Goal: Transaction & Acquisition: Purchase product/service

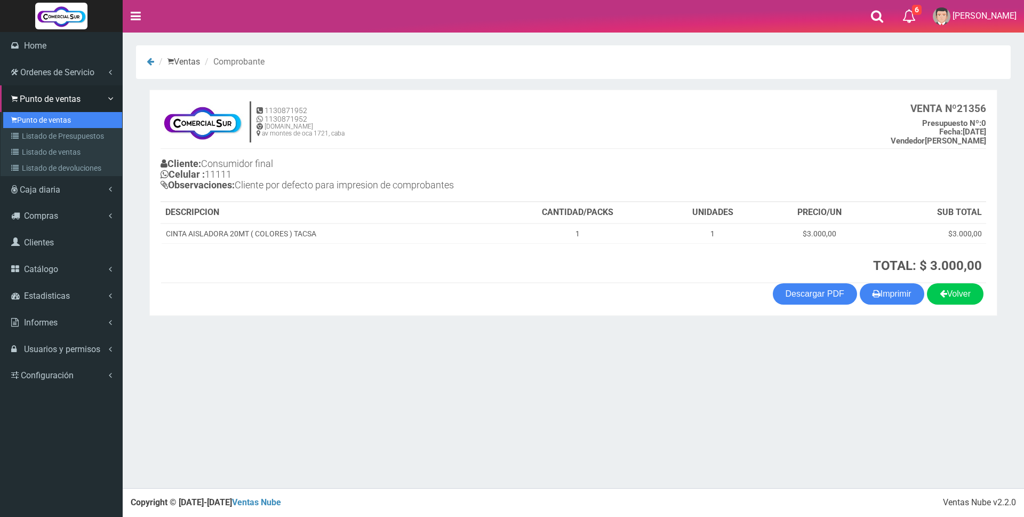
click at [42, 116] on link "Punto de ventas" at bounding box center [62, 120] width 119 height 16
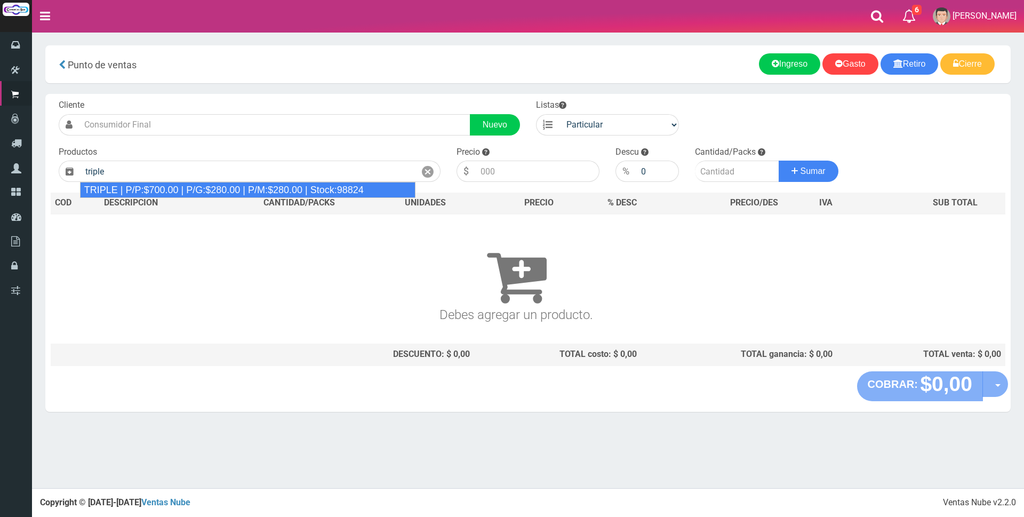
click at [367, 194] on div "TRIPLE | P/P:$700.00 | P/G:$280.00 | P/M:$280.00 | Stock:98824" at bounding box center [248, 190] width 336 height 16
type input "TRIPLE | P/P:$700.00 | P/G:$280.00 | P/M:$280.00 | Stock:98824"
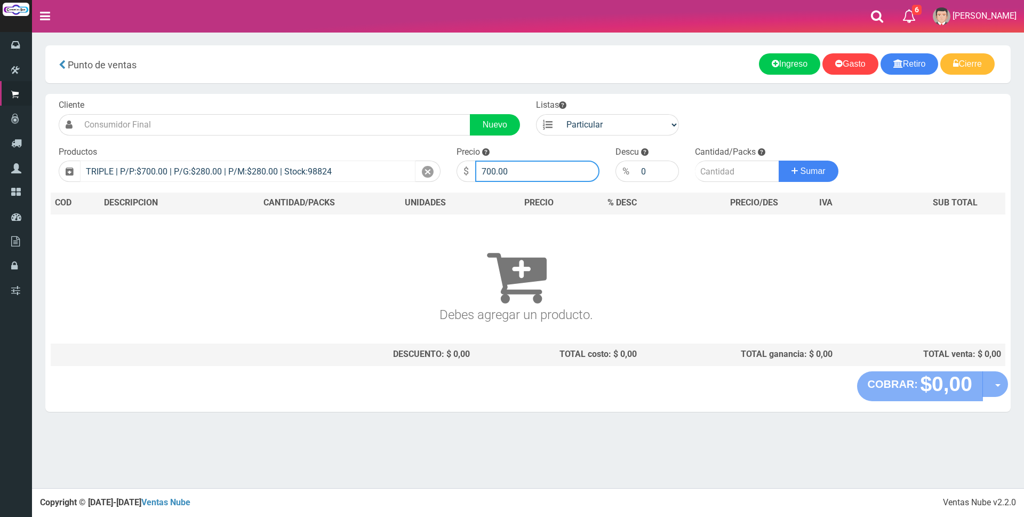
drag, startPoint x: 539, startPoint y: 177, endPoint x: 353, endPoint y: 169, distance: 186.3
click at [353, 99] on form "Cliente Nuevo Listas Particular Gremio Mayoristas" at bounding box center [528, 99] width 955 height 0
type input "4000"
type input "2"
click at [779, 161] on button "Sumar" at bounding box center [809, 171] width 60 height 21
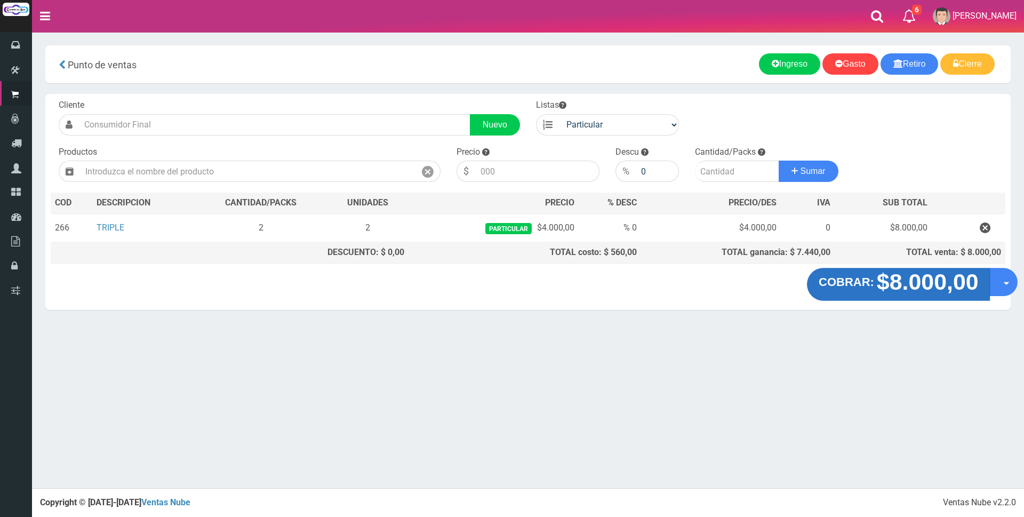
click at [951, 286] on strong "$8.000,00" at bounding box center [927, 281] width 102 height 25
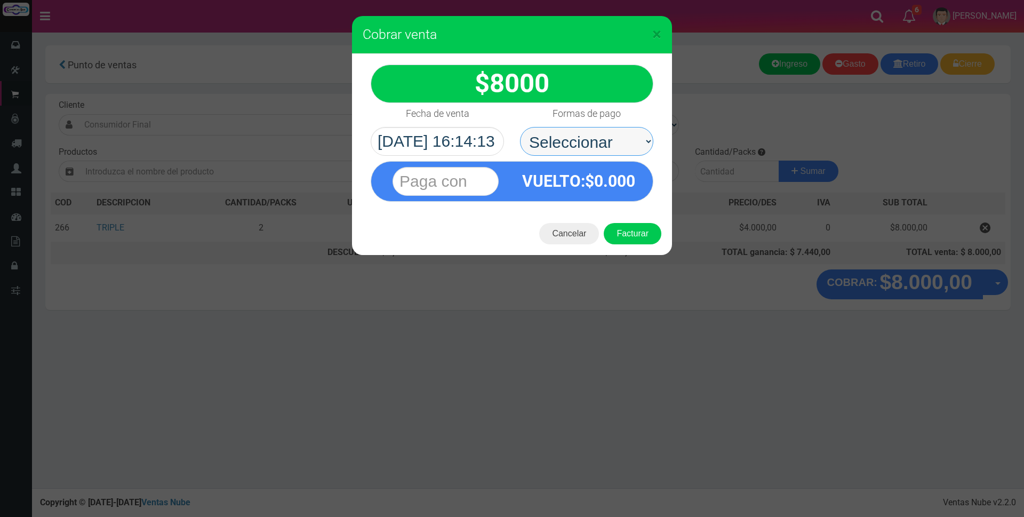
click at [617, 147] on select "Seleccionar Efectivo Tarjeta de Crédito Depósito Débito" at bounding box center [586, 141] width 133 height 29
click at [591, 125] on div "Formas de pago Seleccionar Efectivo Tarjeta de Crédito Depósito Débito" at bounding box center [586, 129] width 149 height 53
click at [591, 140] on select "Seleccionar Efectivo Tarjeta de Crédito Depósito Débito" at bounding box center [586, 141] width 133 height 29
select select "Efectivo"
click at [520, 127] on select "Seleccionar Efectivo Tarjeta de Crédito Depósito Débito" at bounding box center [586, 141] width 133 height 29
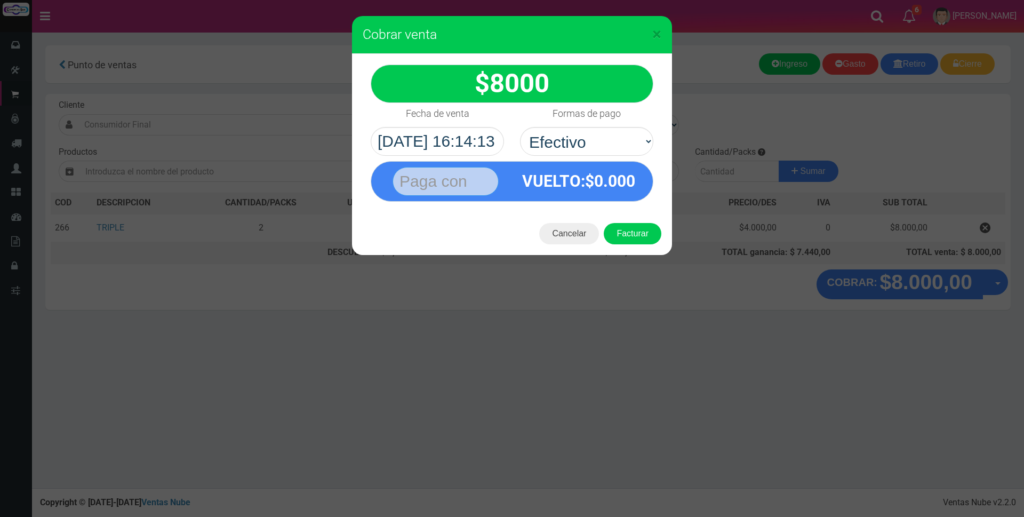
click at [470, 181] on input "text" at bounding box center [446, 181] width 106 height 29
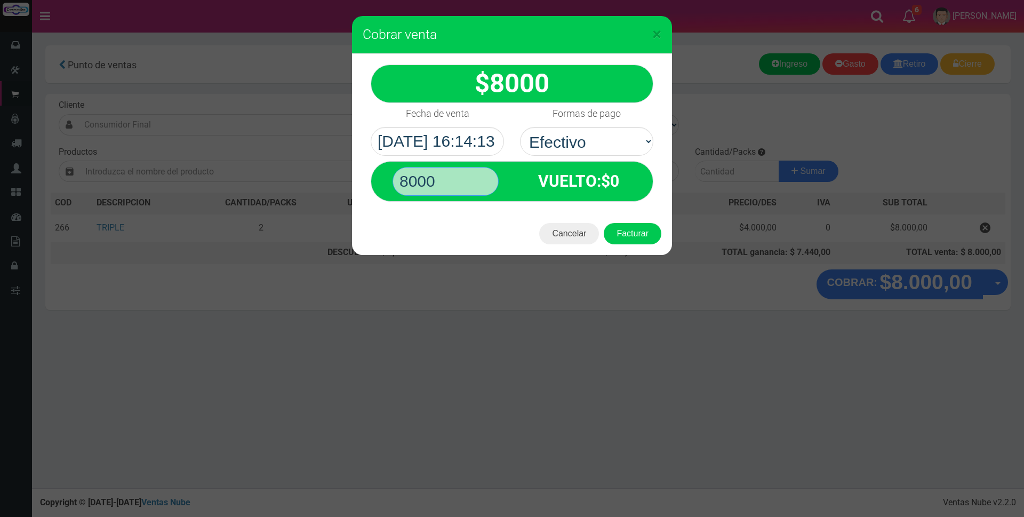
type input "8000"
click at [604, 223] on button "Facturar" at bounding box center [633, 233] width 58 height 21
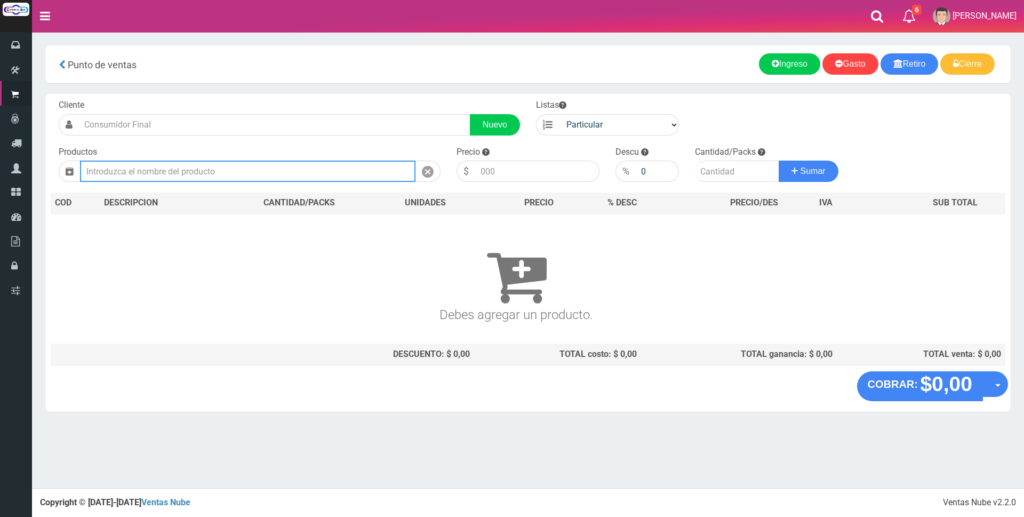
click at [212, 171] on input "text" at bounding box center [248, 171] width 336 height 21
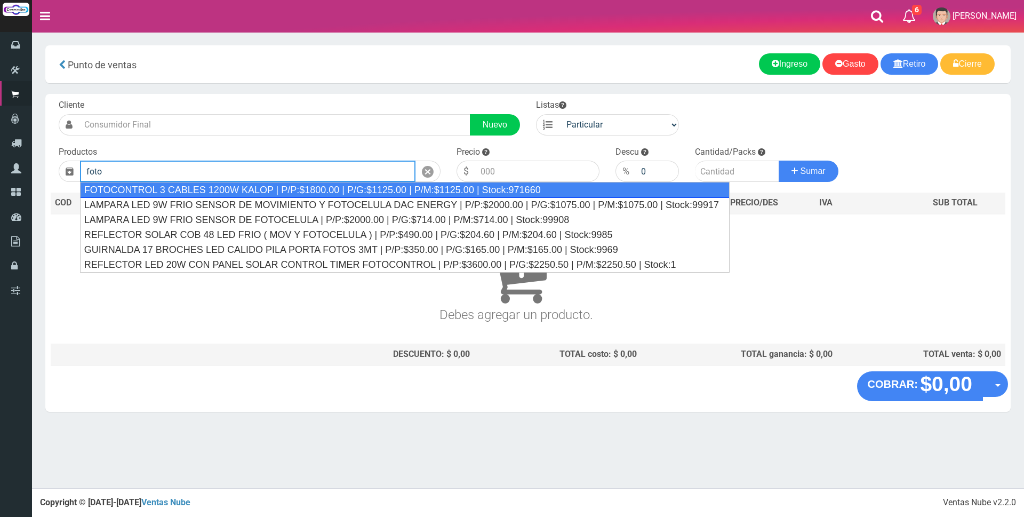
click at [289, 186] on div "FOTOCONTROL 3 CABLES 1200W KALOP | P/P:$1800.00 | P/G:$1125.00 | P/M:$1125.00 |…" at bounding box center [405, 190] width 650 height 16
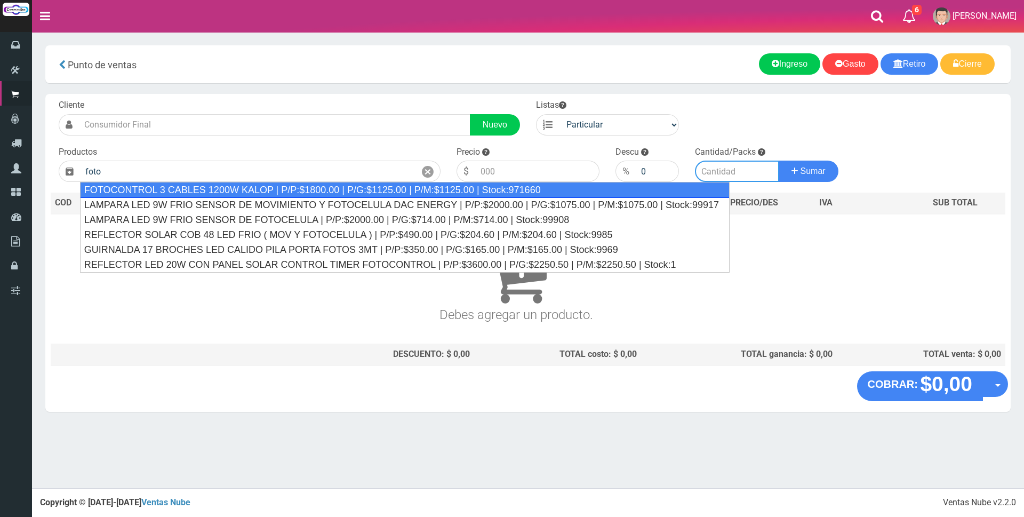
type input "FOTOCONTROL 3 CABLES 1200W KALOP | P/P:$1800.00 | P/G:$1125.00 | P/M:$1125.00 |…"
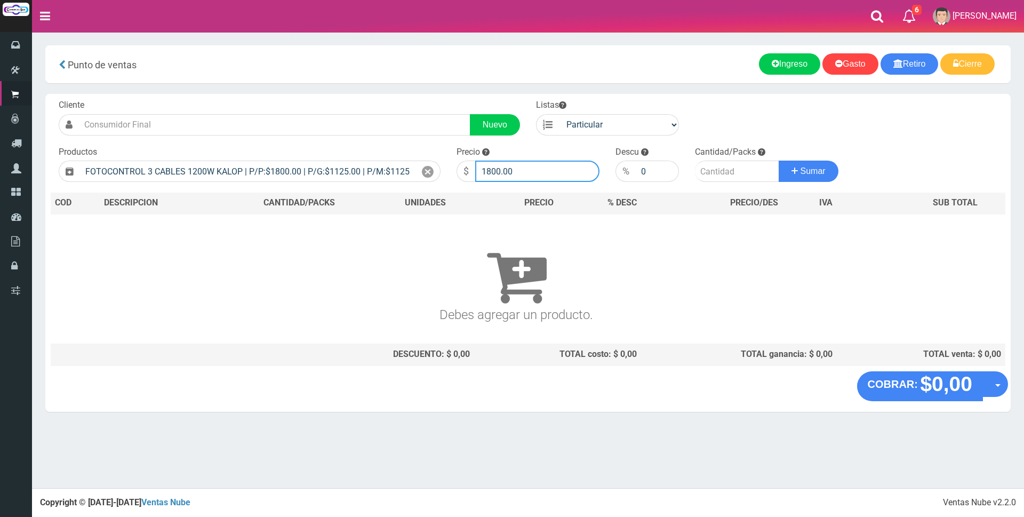
drag, startPoint x: 552, startPoint y: 172, endPoint x: 428, endPoint y: 154, distance: 125.2
click at [428, 99] on form "Cliente Nuevo Listas Particular Gremio Mayoristas" at bounding box center [528, 99] width 955 height 0
type input "7500"
type input "2"
click at [779, 161] on button "Sumar" at bounding box center [809, 171] width 60 height 21
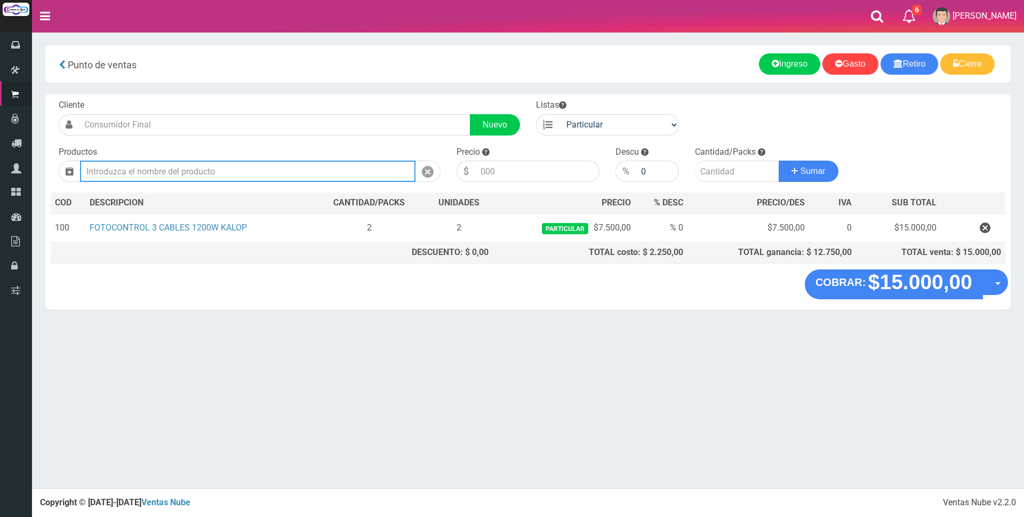
click at [285, 173] on input "text" at bounding box center [248, 171] width 336 height 21
click at [191, 170] on input "text" at bounding box center [248, 171] width 336 height 21
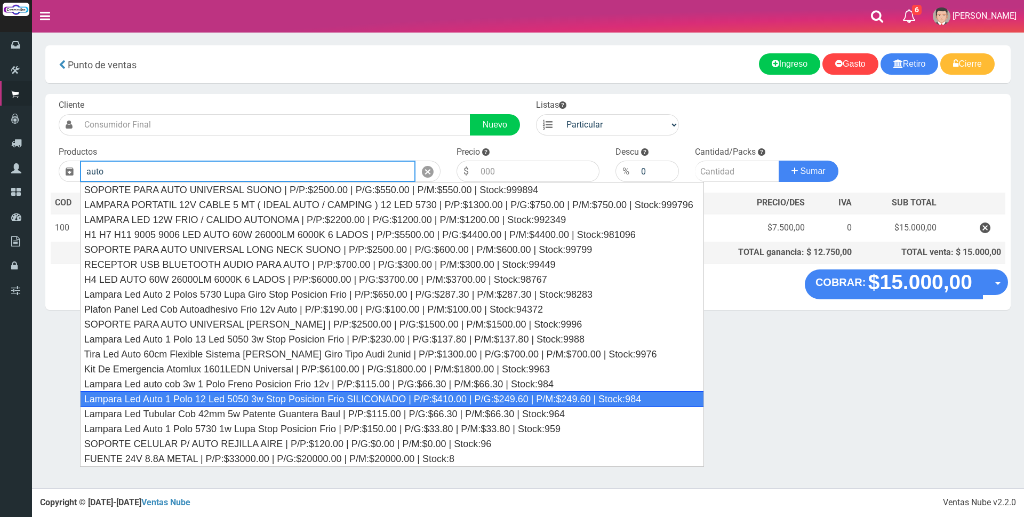
click at [219, 394] on div "Lampara Led Auto 1 Polo 12 Led 5050 3w Stop Posicion Frio SILICONADO | P/P:$410…" at bounding box center [392, 399] width 624 height 16
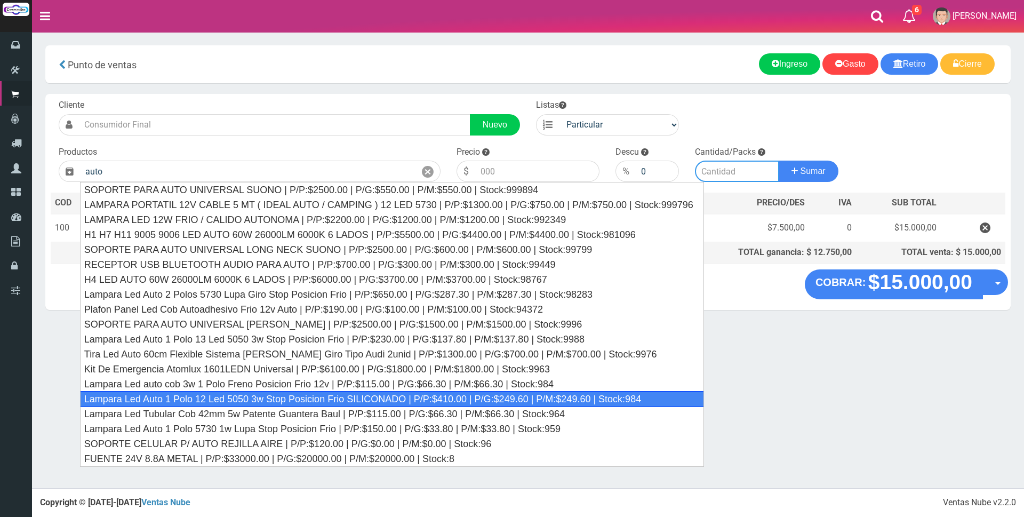
type input "Lampara Led Auto 1 Polo 12 Led 5050 3w Stop Posicion Frio SILICONADO | P/P:$410…"
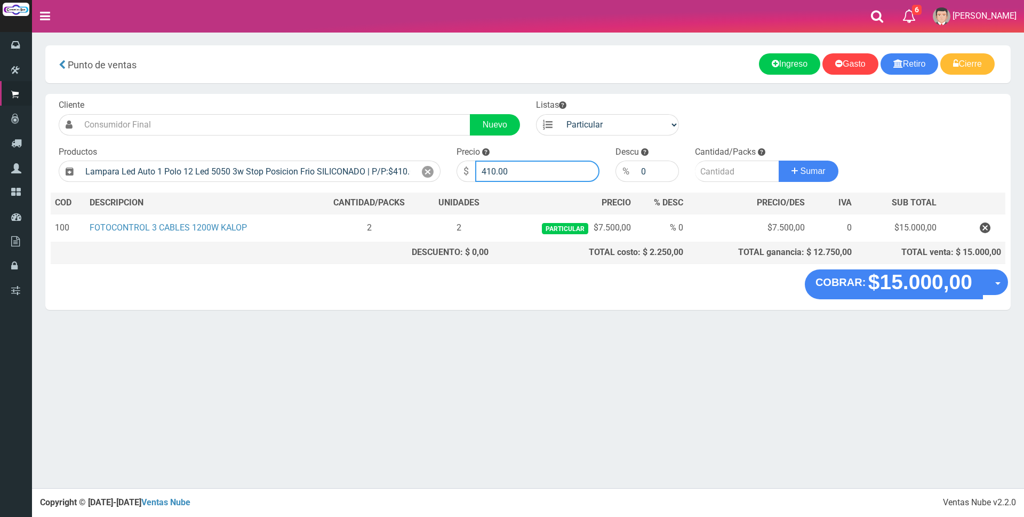
drag, startPoint x: 529, startPoint y: 166, endPoint x: 423, endPoint y: 157, distance: 106.5
click at [423, 99] on form "Cliente Nuevo Listas Particular Gremio Mayoristas" at bounding box center [528, 99] width 955 height 0
type input "2000"
type input "2"
click at [779, 161] on button "Sumar" at bounding box center [809, 171] width 60 height 21
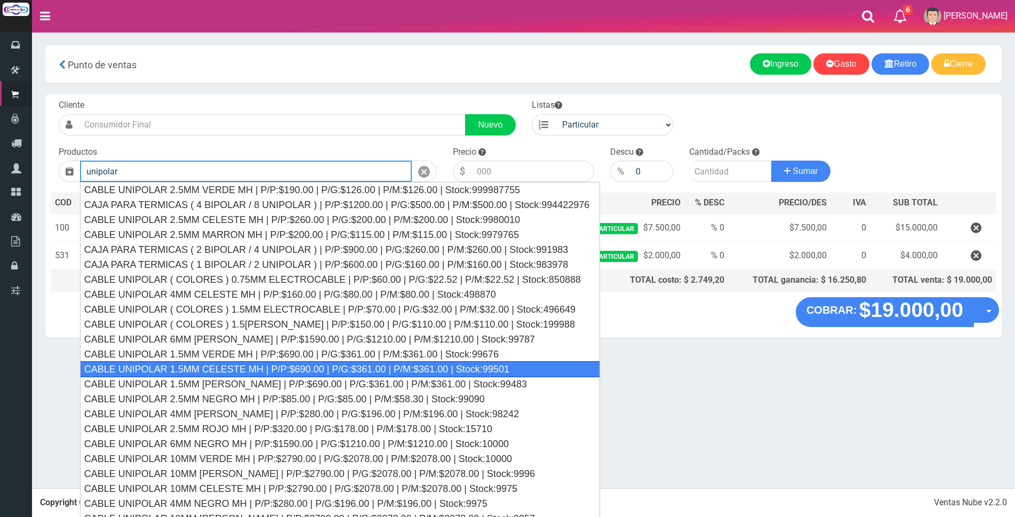
click at [273, 370] on div "CABLE UNIPOLAR 1.5MM CELESTE MH | P/P:$690.00 | P/G:$361.00 | P/M:$361.00 | Sto…" at bounding box center [340, 369] width 521 height 16
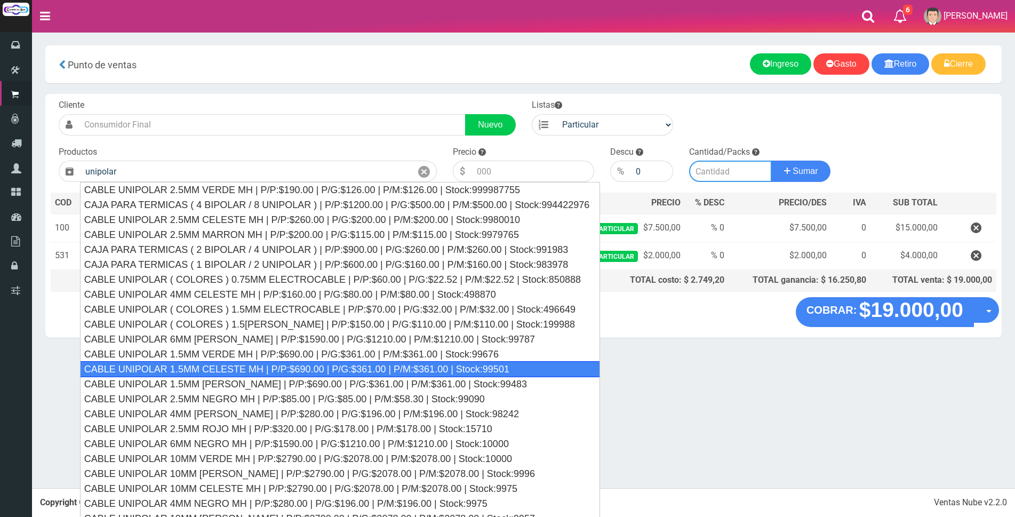
type input "CABLE UNIPOLAR 1.5MM CELESTE MH | P/P:$690.00 | P/G:$361.00 | P/M:$361.00 | Sto…"
type input "690.00"
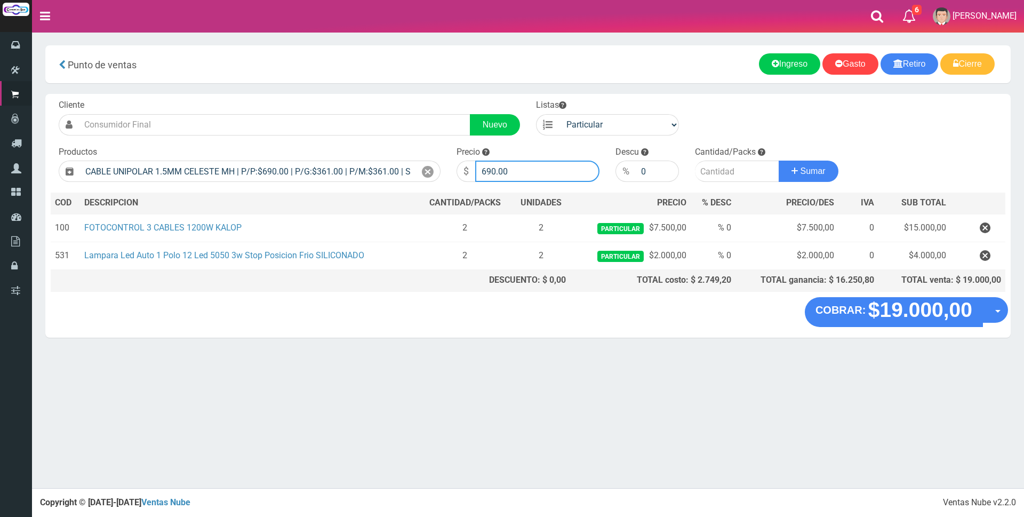
drag, startPoint x: 521, startPoint y: 170, endPoint x: 478, endPoint y: 170, distance: 43.2
click at [478, 170] on input "690.00" at bounding box center [537, 171] width 124 height 21
click at [426, 169] on icon at bounding box center [428, 171] width 12 height 15
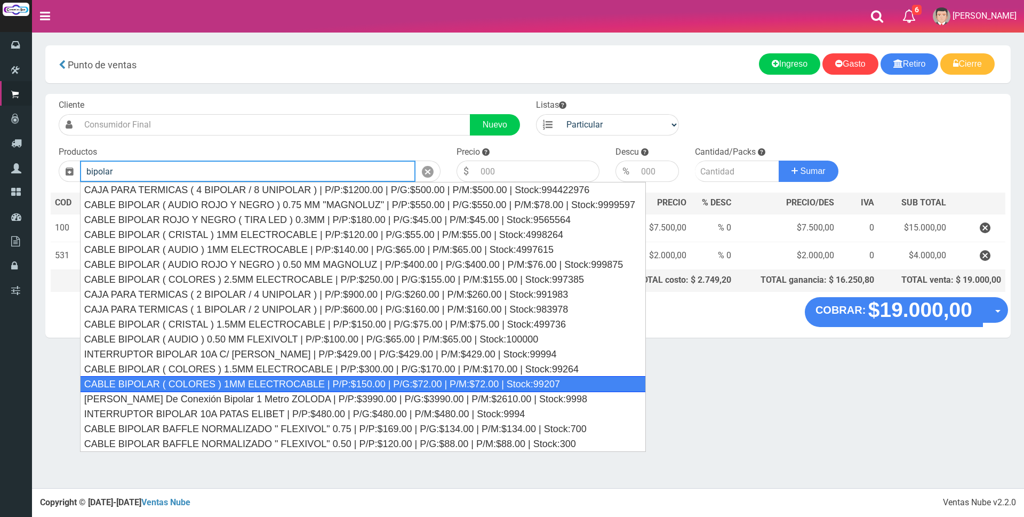
click at [333, 378] on div "CABLE BIPOLAR ( COLORES ) 1MM ELECTROCABLE | P/P:$150.00 | P/G:$72.00 | P/M:$72…" at bounding box center [363, 384] width 566 height 16
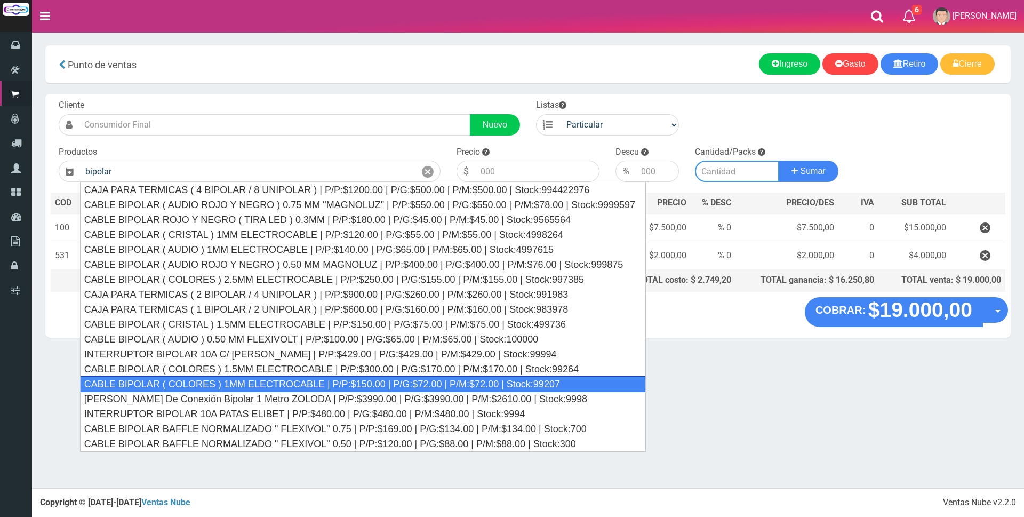
type input "CABLE BIPOLAR ( COLORES ) 1MM ELECTROCABLE | P/P:$150.00 | P/G:$72.00 | P/M:$72…"
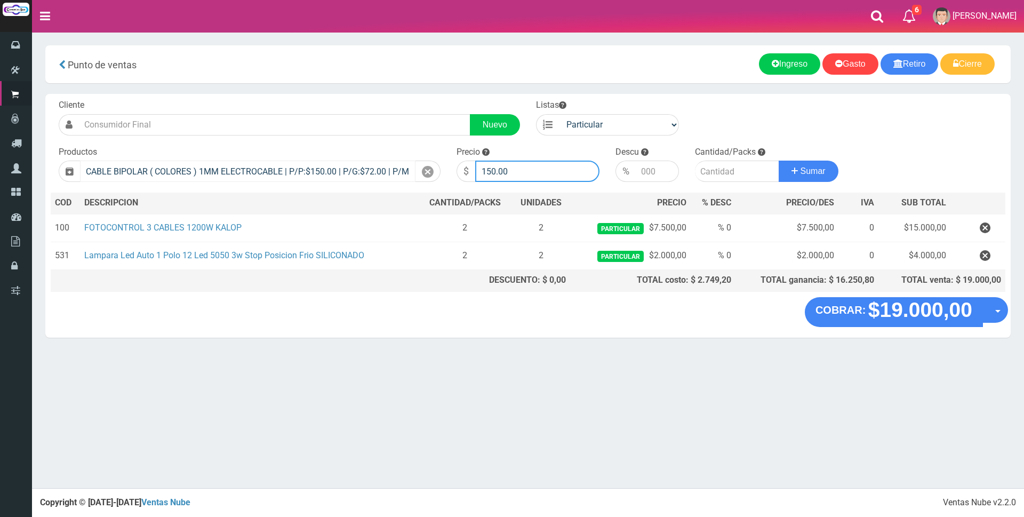
drag, startPoint x: 538, startPoint y: 169, endPoint x: 349, endPoint y: 167, distance: 188.3
click at [352, 99] on form "Cliente Nuevo Listas Particular Gremio Mayoristas" at bounding box center [528, 99] width 955 height 0
type input "700"
type input "10"
click at [779, 161] on button "Sumar" at bounding box center [809, 171] width 60 height 21
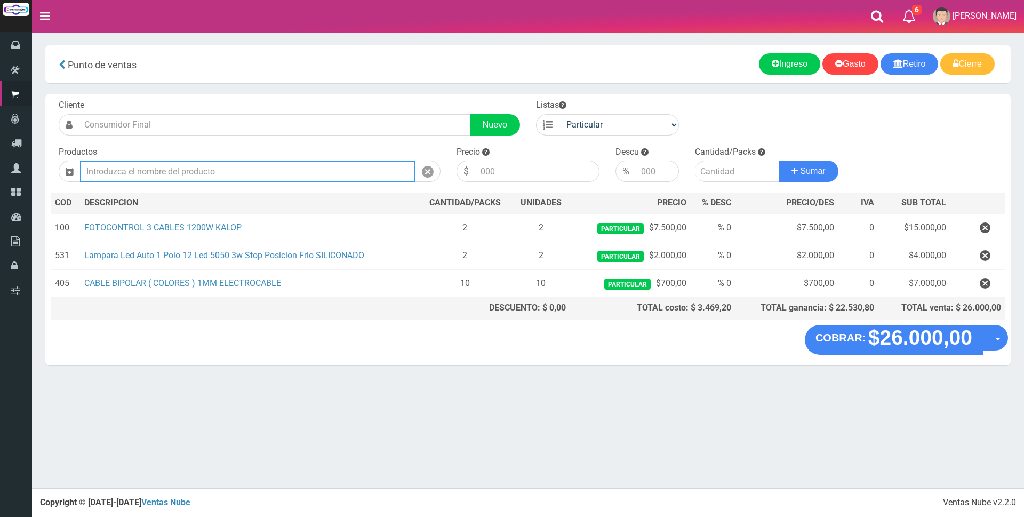
click at [358, 171] on input "text" at bounding box center [248, 171] width 336 height 21
click at [640, 346] on "COBRAR: $26.000,00 Opciones Hacer Devolucion Crear presupuesto" at bounding box center [528, 340] width 960 height 30
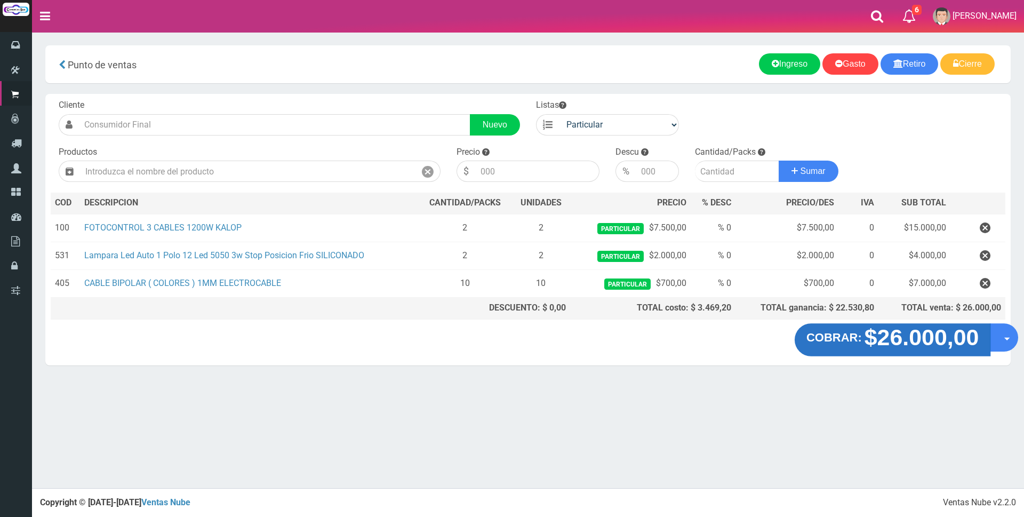
click at [872, 336] on strong "$26.000,00" at bounding box center [922, 337] width 115 height 25
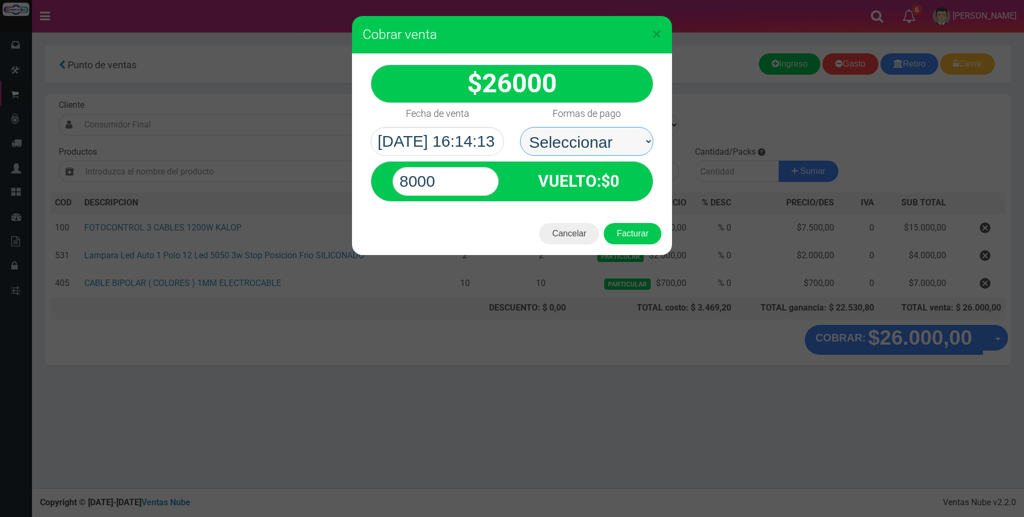
click at [591, 141] on select "Seleccionar Efectivo Tarjeta de Crédito Depósito Débito" at bounding box center [586, 141] width 133 height 29
select select "Tarjeta de Crédito"
click at [520, 127] on select "Seleccionar Efectivo Tarjeta de Crédito Depósito Débito" at bounding box center [586, 141] width 133 height 29
drag, startPoint x: 465, startPoint y: 182, endPoint x: 321, endPoint y: 169, distance: 144.7
click at [332, 180] on div "× Cobrar venta 26000" at bounding box center [512, 258] width 1024 height 517
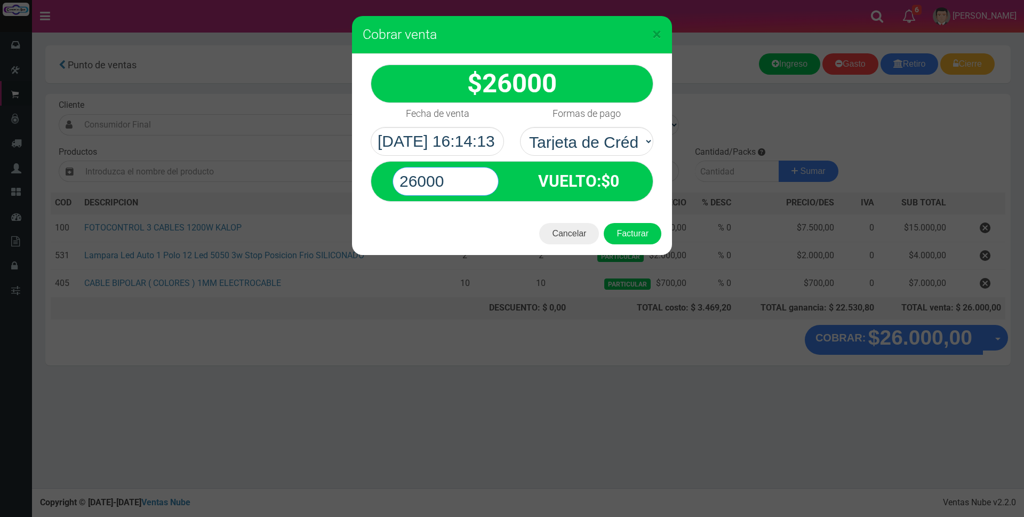
type input "26000"
click at [604, 223] on button "Facturar" at bounding box center [633, 233] width 58 height 21
